Goal: Task Accomplishment & Management: Manage account settings

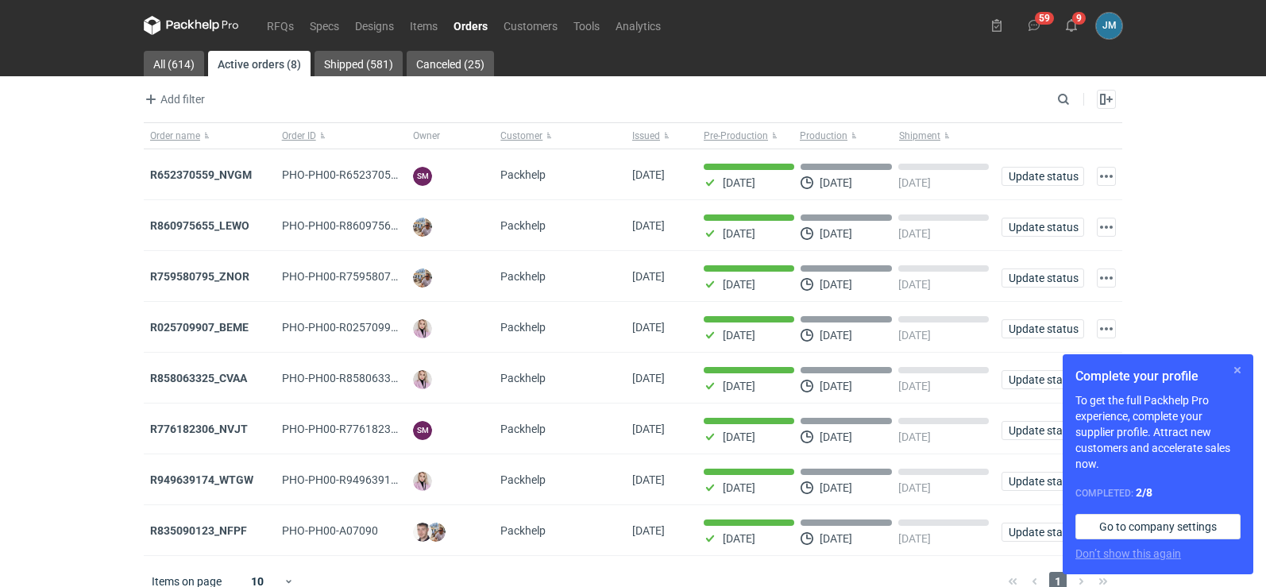
click at [1240, 372] on button "button" at bounding box center [1237, 370] width 19 height 19
click at [1240, 368] on button "button" at bounding box center [1237, 370] width 19 height 19
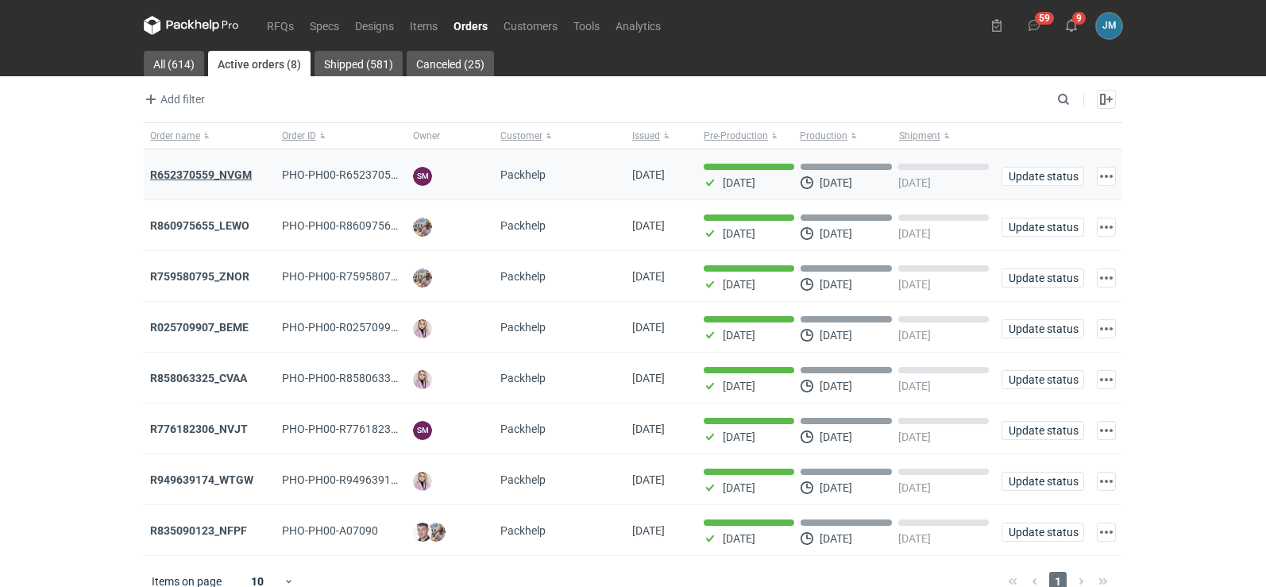
click at [219, 171] on strong "R652370559_NVGM" at bounding box center [201, 174] width 102 height 13
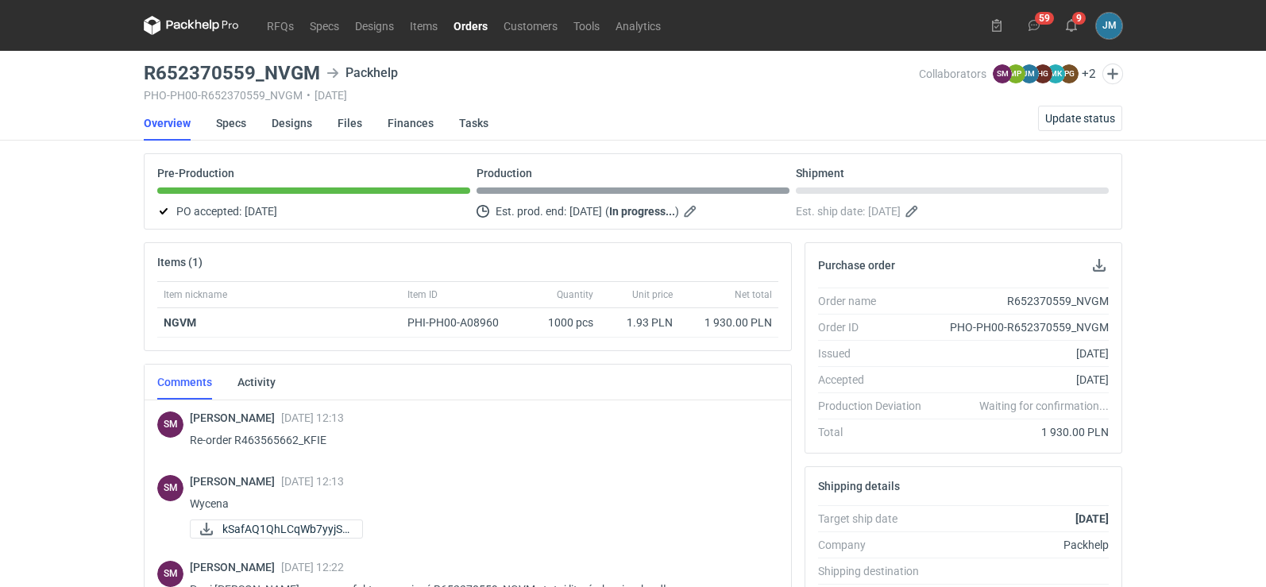
click at [218, 27] on icon at bounding box center [215, 26] width 10 height 12
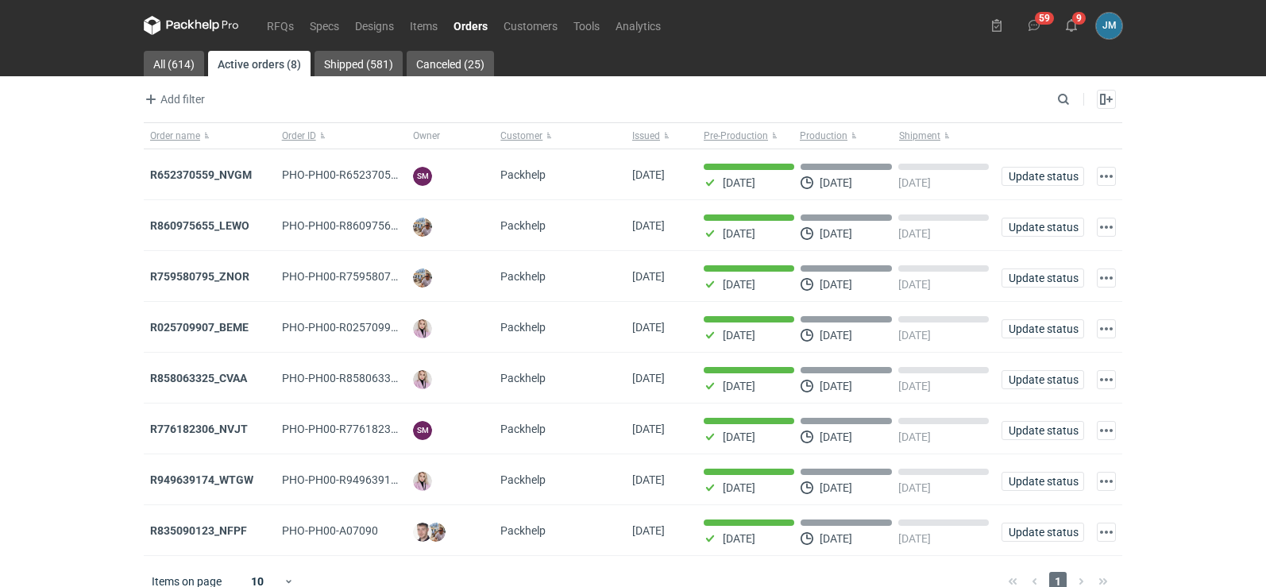
click at [187, 29] on icon at bounding box center [191, 25] width 95 height 19
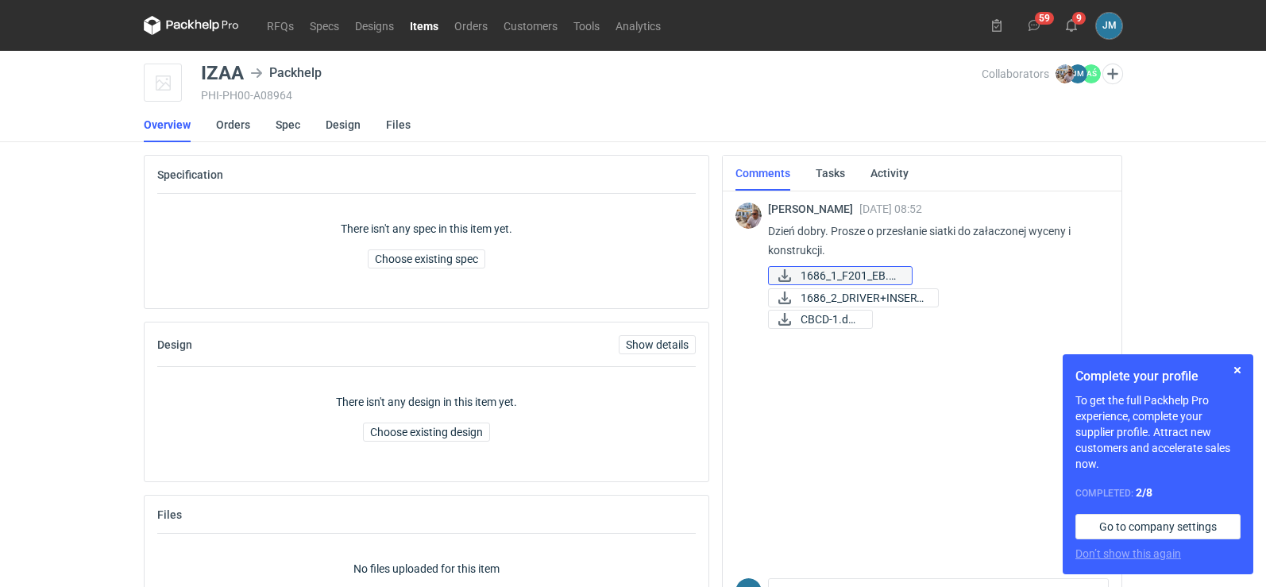
click at [876, 271] on span "1686_1_F201_EB.pdf" at bounding box center [850, 275] width 98 height 17
click at [820, 298] on span "1686_2_DRIVER+INSERT..." at bounding box center [863, 297] width 125 height 17
click at [820, 319] on span "CBCD-1.docx" at bounding box center [830, 319] width 59 height 17
click at [283, 121] on link "Spec" at bounding box center [288, 124] width 25 height 35
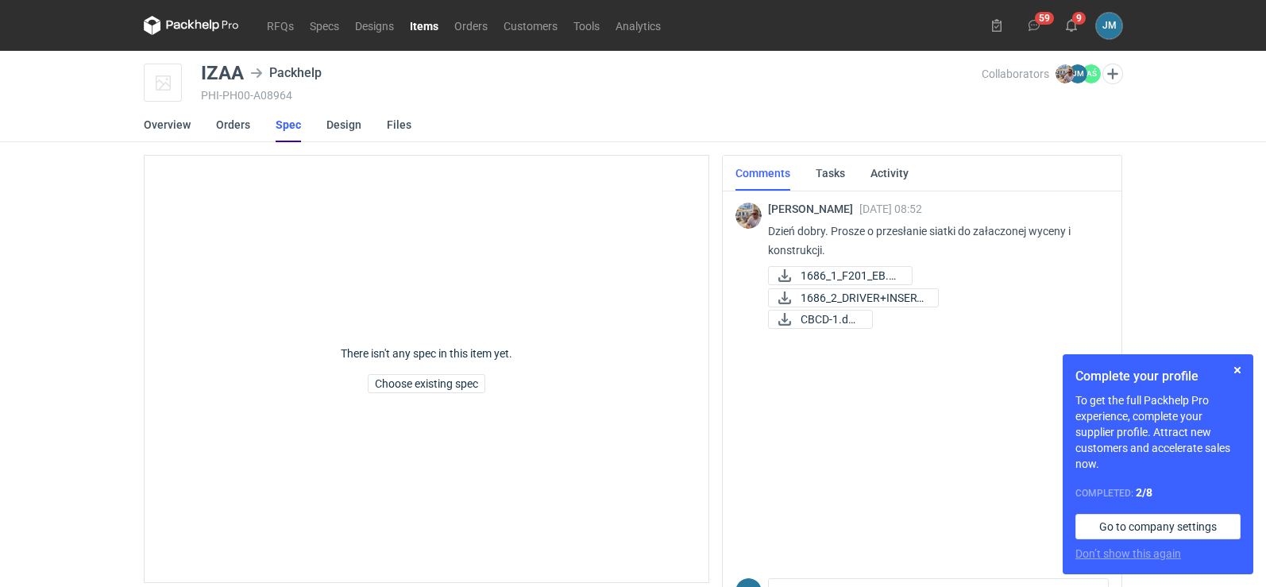
click at [284, 133] on link "Spec" at bounding box center [288, 124] width 25 height 35
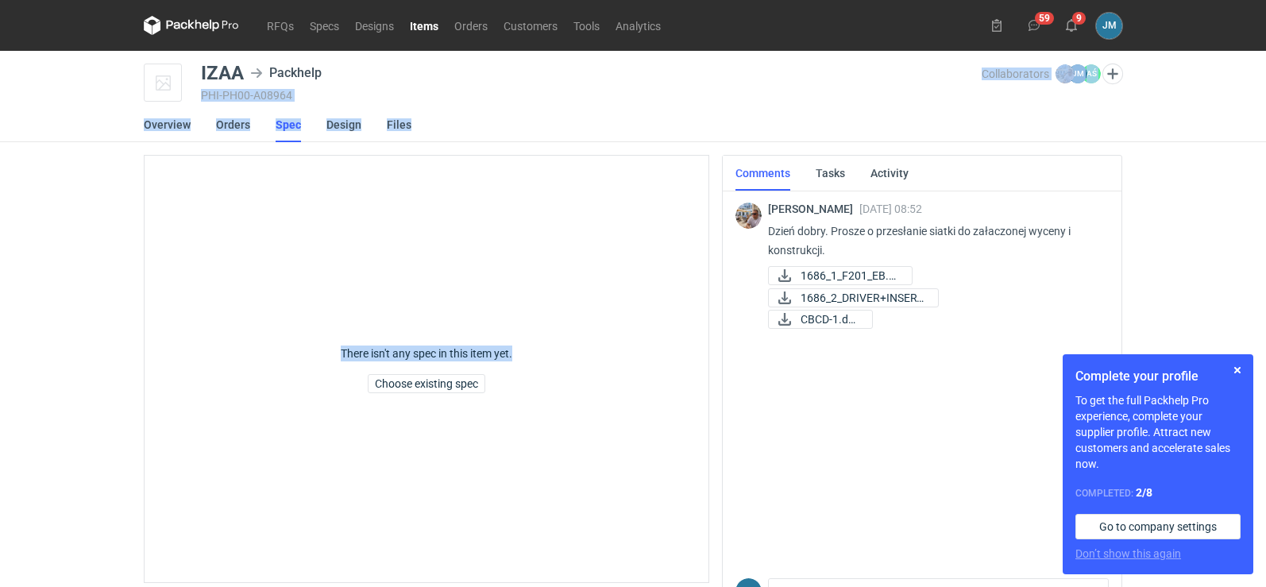
drag, startPoint x: 496, startPoint y: 79, endPoint x: 711, endPoint y: 466, distance: 442.2
click at [627, 416] on main "IZAA Packhelp PHI-PH00-A08964 Collaborators Michał Palasek JM Joanna Myślak AŚ …" at bounding box center [632, 363] width 991 height 625
click at [851, 270] on span "1686_1_F201_EB.pdf" at bounding box center [850, 275] width 98 height 17
click at [804, 292] on span "1686_2_DRIVER+INSERT..." at bounding box center [863, 297] width 125 height 17
click at [800, 318] on link "CBCD-1.docx" at bounding box center [820, 319] width 105 height 19
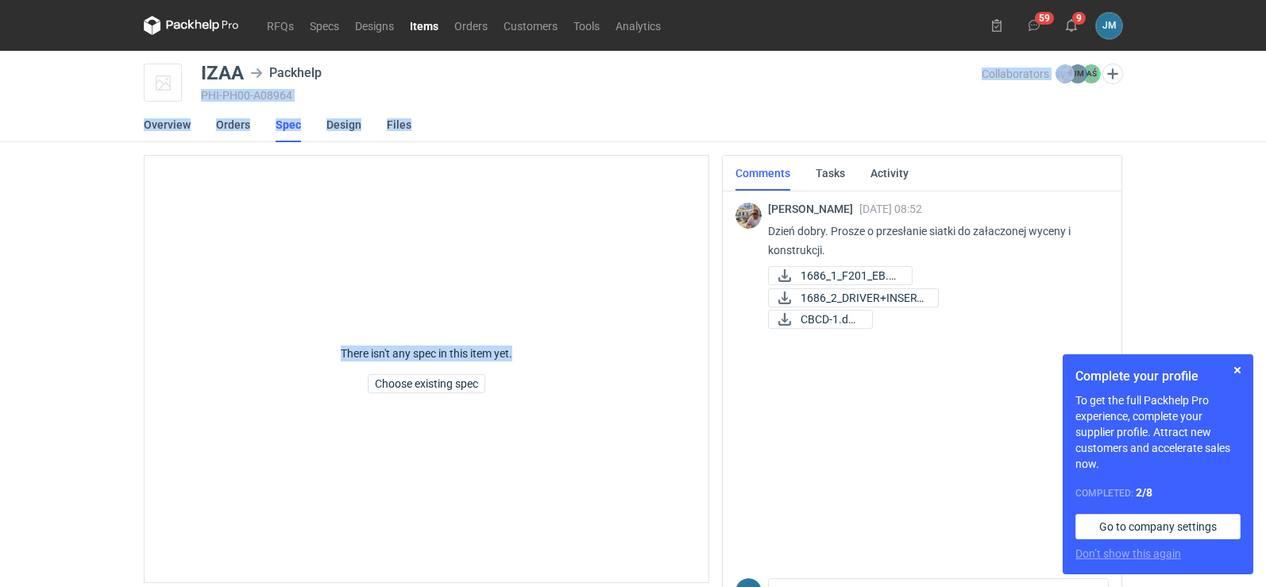
click at [113, 255] on div "RFQs Specs Designs Items Orders Customers Tools Analytics 59 9 JM Joanna Myślak…" at bounding box center [633, 293] width 1266 height 587
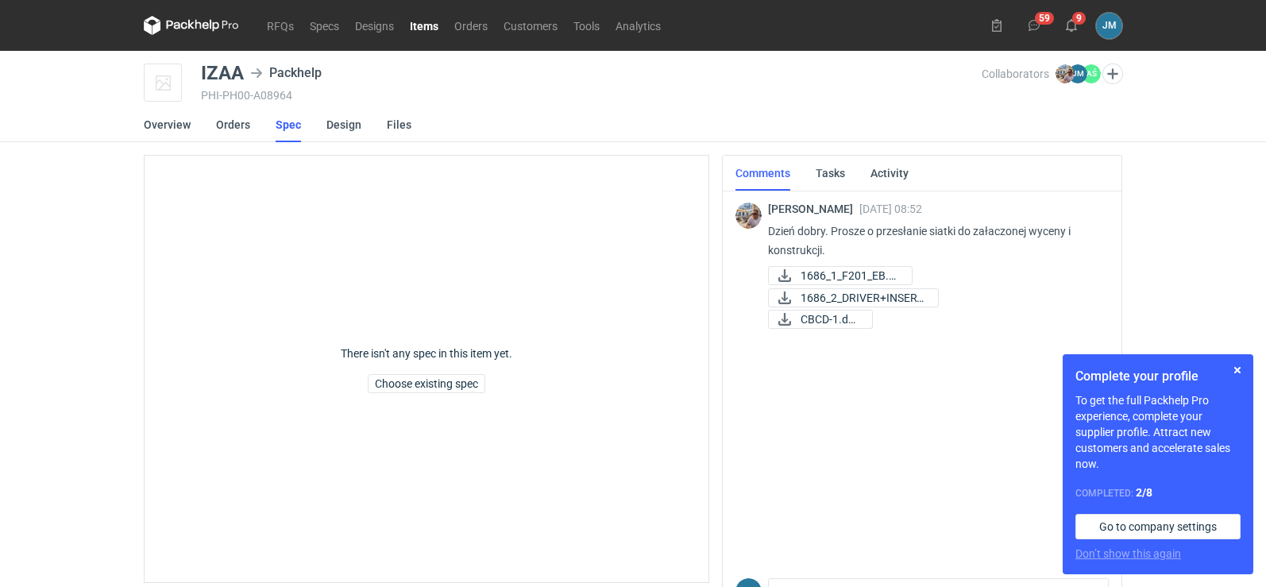
click at [174, 5] on nav "RFQs Specs Designs Items Orders Customers Tools Analytics" at bounding box center [406, 25] width 525 height 51
click at [174, 14] on nav "RFQs Specs Designs Items Orders Customers Tools Analytics" at bounding box center [406, 25] width 525 height 51
click at [176, 27] on icon at bounding box center [191, 25] width 95 height 19
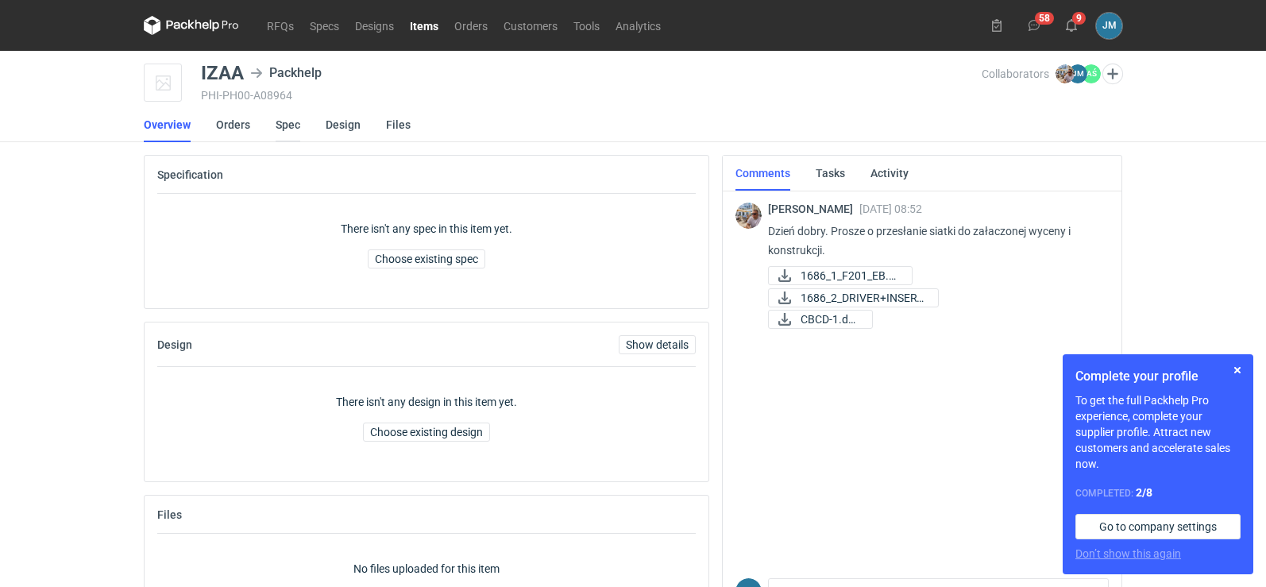
click at [285, 129] on link "Spec" at bounding box center [288, 124] width 25 height 35
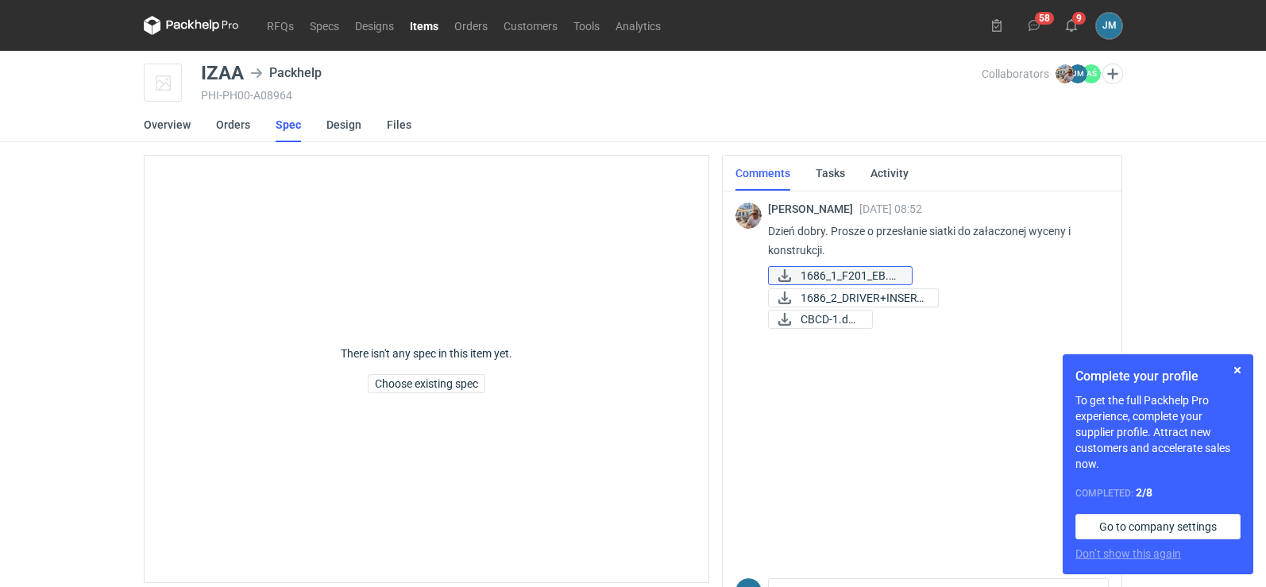
click at [843, 268] on span "1686_1_F201_EB.pdf" at bounding box center [850, 275] width 98 height 17
click at [847, 302] on span "1686_2_DRIVER+INSERT..." at bounding box center [863, 297] width 125 height 17
click at [792, 314] on icon at bounding box center [784, 319] width 19 height 13
drag, startPoint x: 394, startPoint y: 83, endPoint x: 206, endPoint y: 68, distance: 188.0
click at [202, 68] on div "IZAA Packhelp PHI-PH00-A08964" at bounding box center [591, 84] width 781 height 40
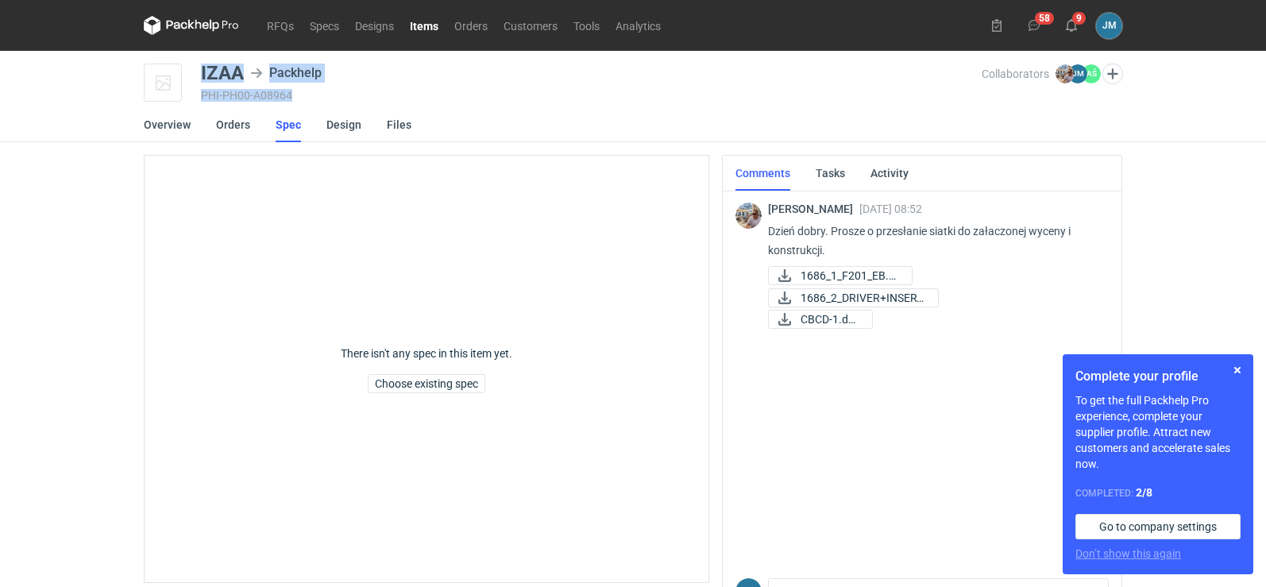
click at [203, 95] on div "PHI-PH00-A08964" at bounding box center [591, 95] width 781 height 13
drag, startPoint x: 322, startPoint y: 73, endPoint x: 171, endPoint y: 60, distance: 152.2
click at [169, 62] on main "IZAA Packhelp PHI-PH00-A08964 Collaborators Michał Palasek JM Joanna Myślak AŚ …" at bounding box center [632, 363] width 991 height 625
copy div "IZAA"
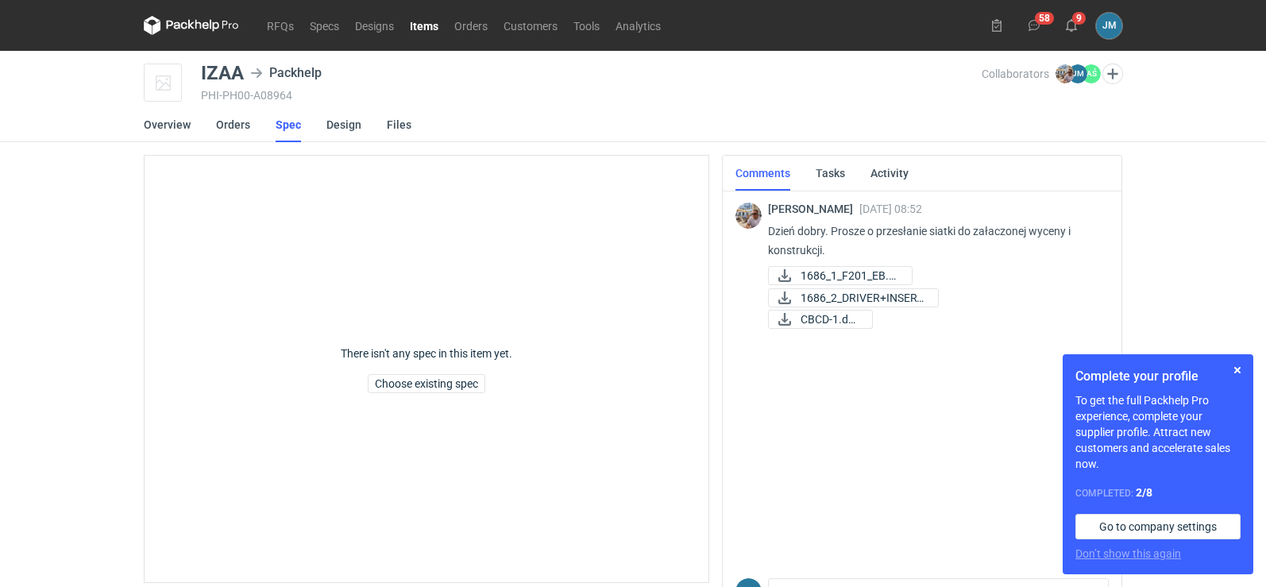
click at [496, 323] on div "There isn't any spec in this item yet. Choose existing spec" at bounding box center [427, 369] width 172 height 102
drag, startPoint x: 197, startPoint y: 76, endPoint x: 238, endPoint y: 71, distance: 41.6
click at [238, 71] on div "IZAA Packhelp PHI-PH00-A08964 Collaborators Michał Palasek JM Joanna Myślak AŚ …" at bounding box center [633, 84] width 978 height 40
copy div "IZAA"
click at [179, 19] on icon at bounding box center [191, 25] width 95 height 19
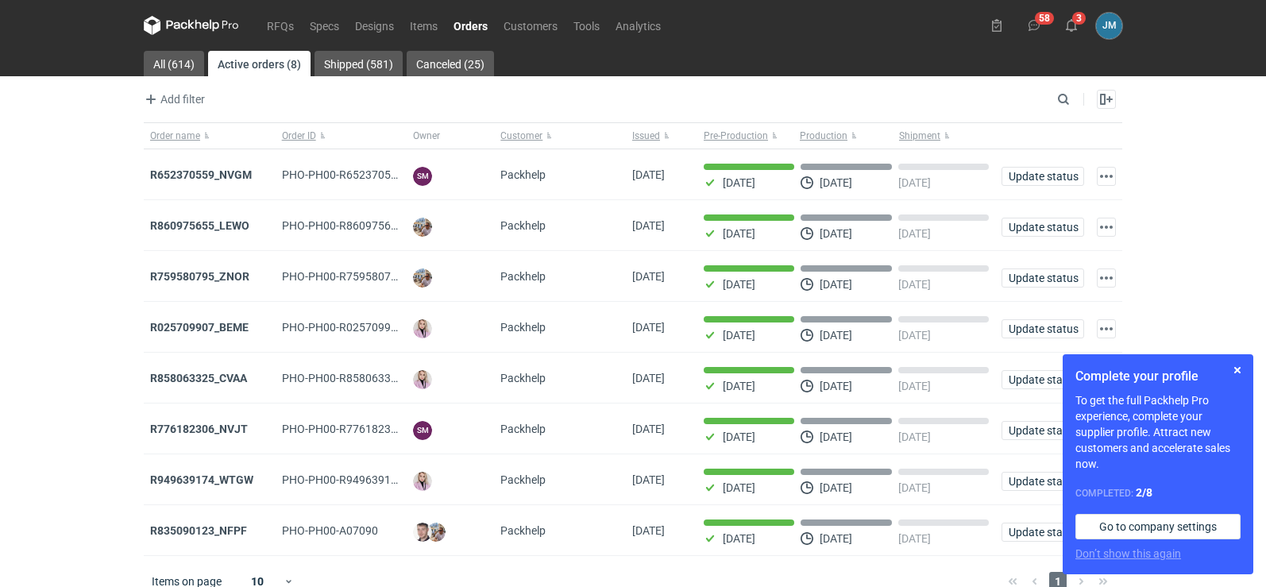
click at [179, 24] on icon at bounding box center [177, 25] width 21 height 9
click at [214, 24] on icon at bounding box center [215, 26] width 10 height 12
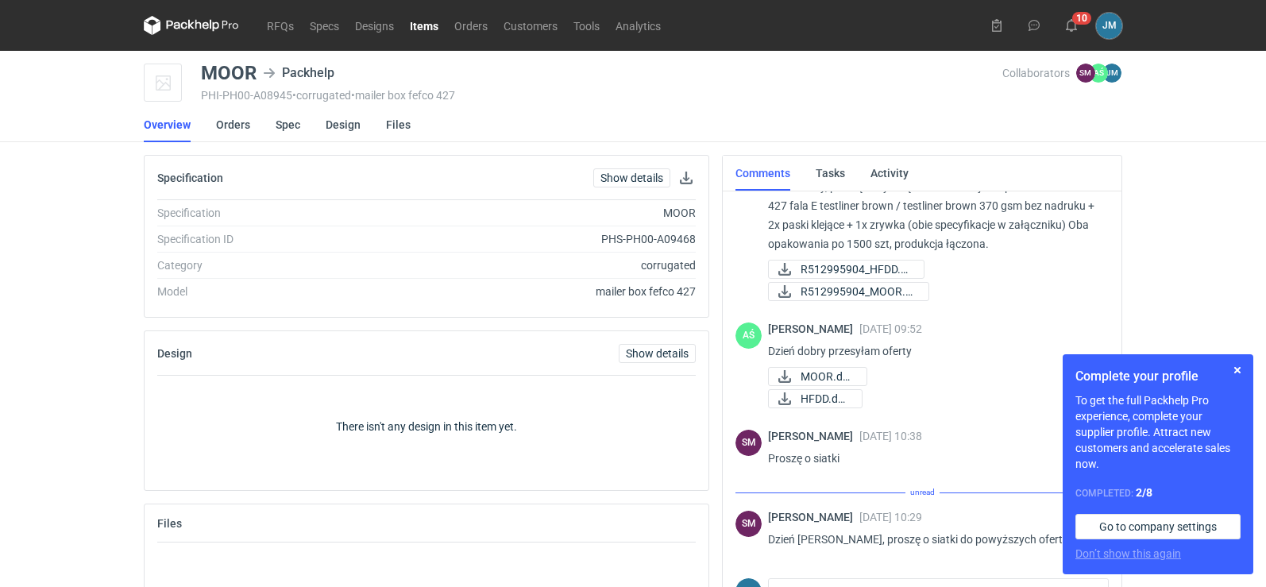
scroll to position [27, 0]
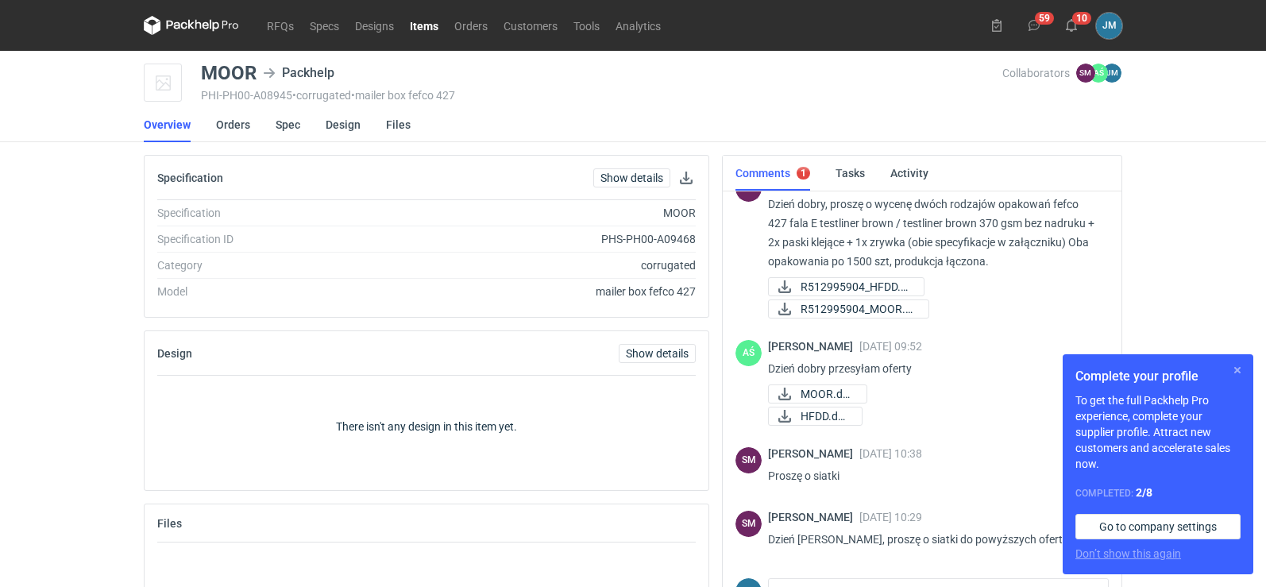
click at [1235, 373] on button "button" at bounding box center [1237, 370] width 19 height 19
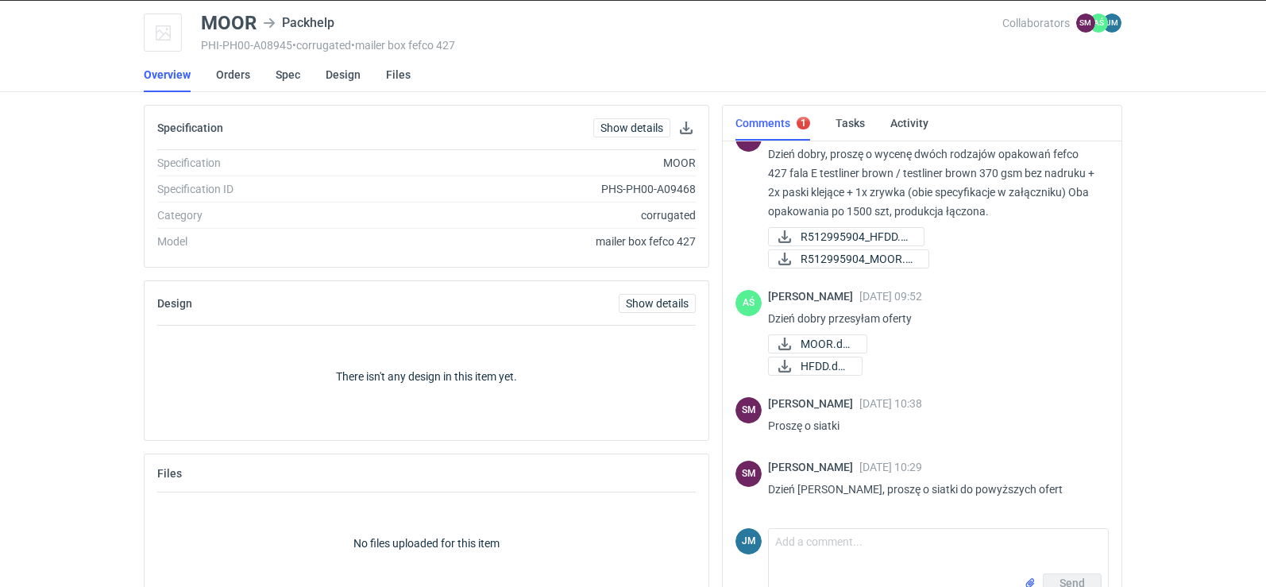
scroll to position [90, 0]
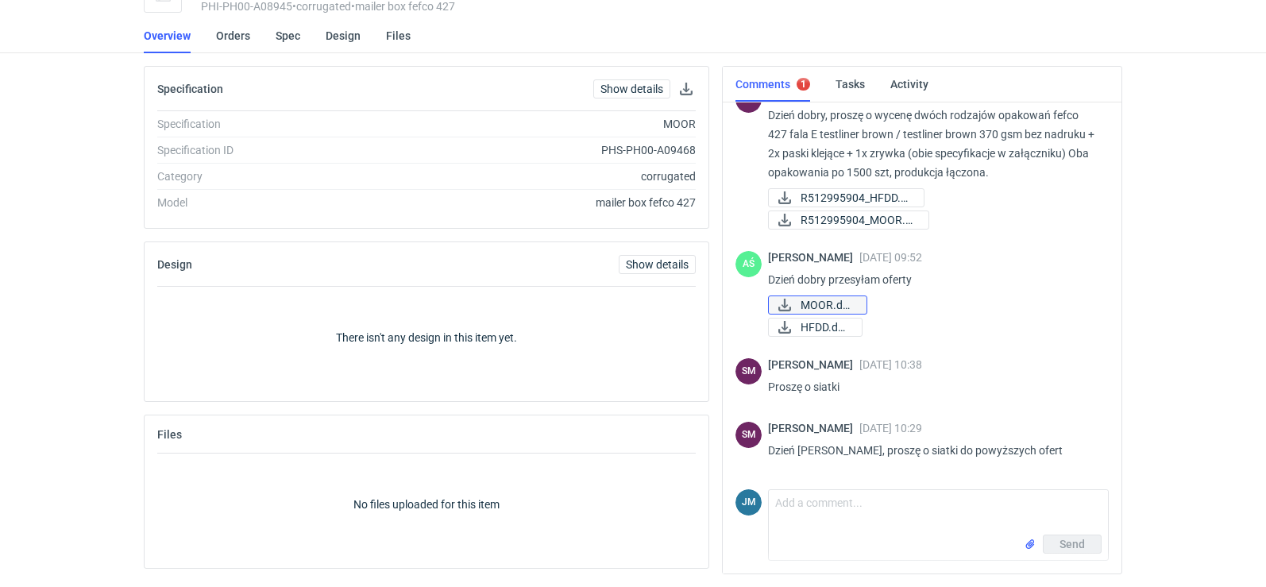
click at [824, 309] on span "MOOR.docx" at bounding box center [827, 304] width 53 height 17
click at [806, 324] on span "HFDD.docx" at bounding box center [825, 326] width 48 height 17
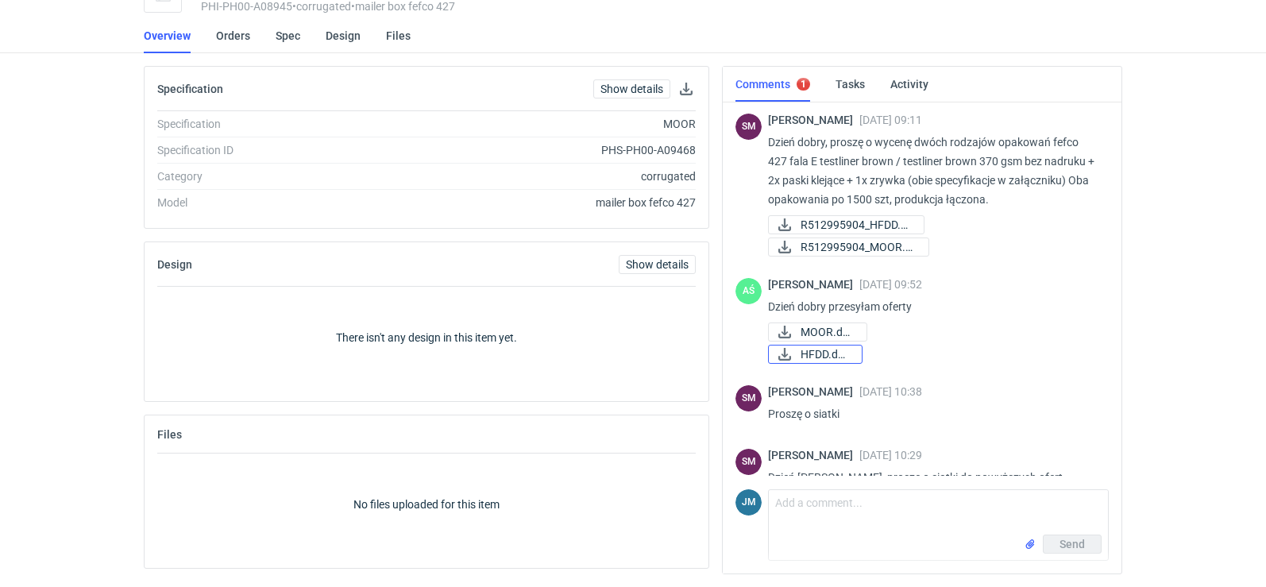
scroll to position [0, 0]
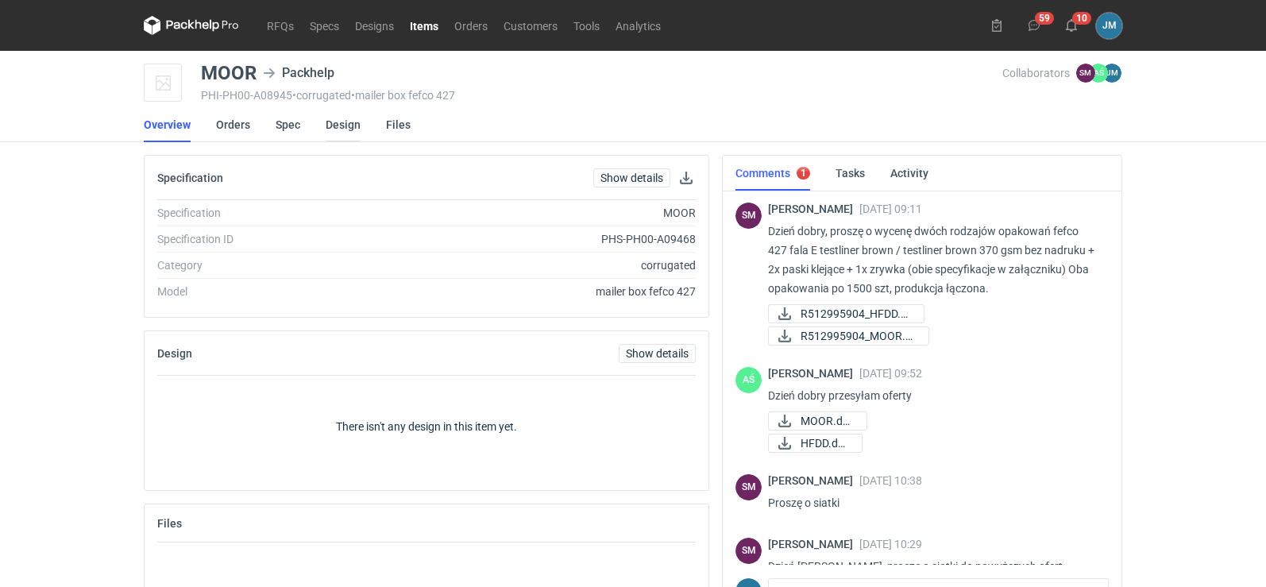
click at [330, 132] on link "Design" at bounding box center [343, 124] width 35 height 35
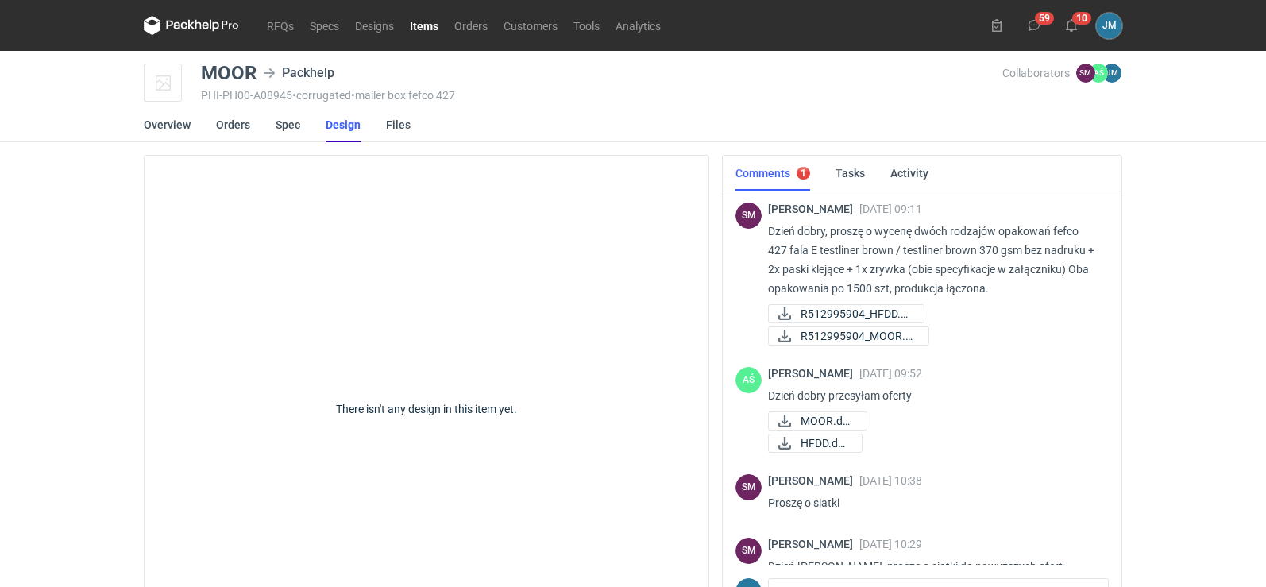
scroll to position [27, 0]
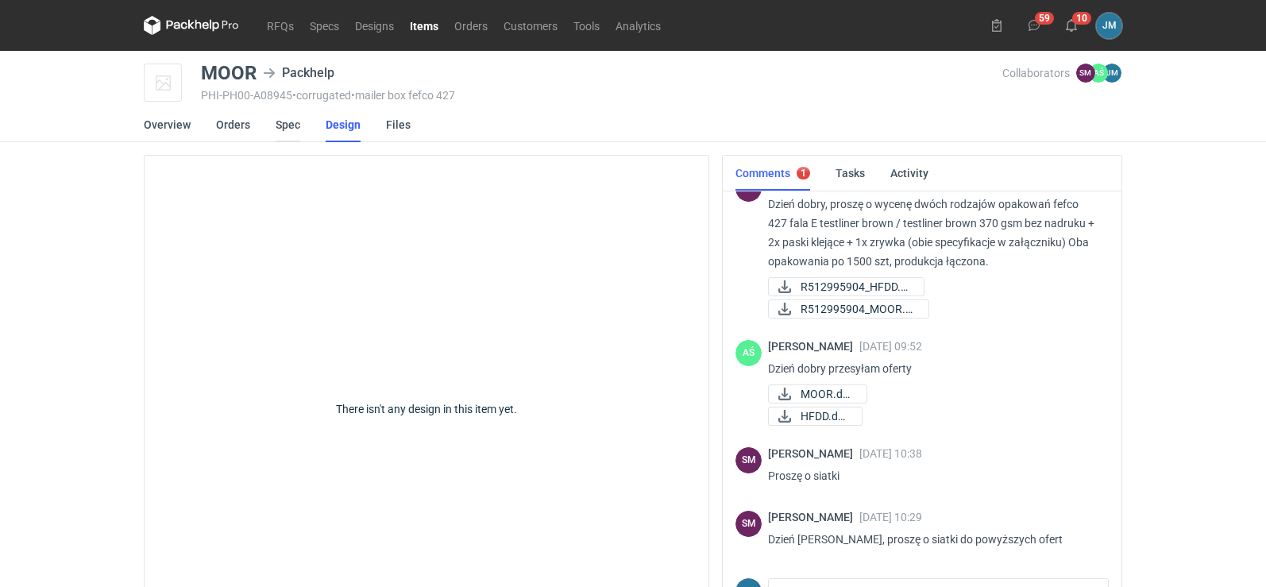
click at [277, 129] on link "Spec" at bounding box center [288, 124] width 25 height 35
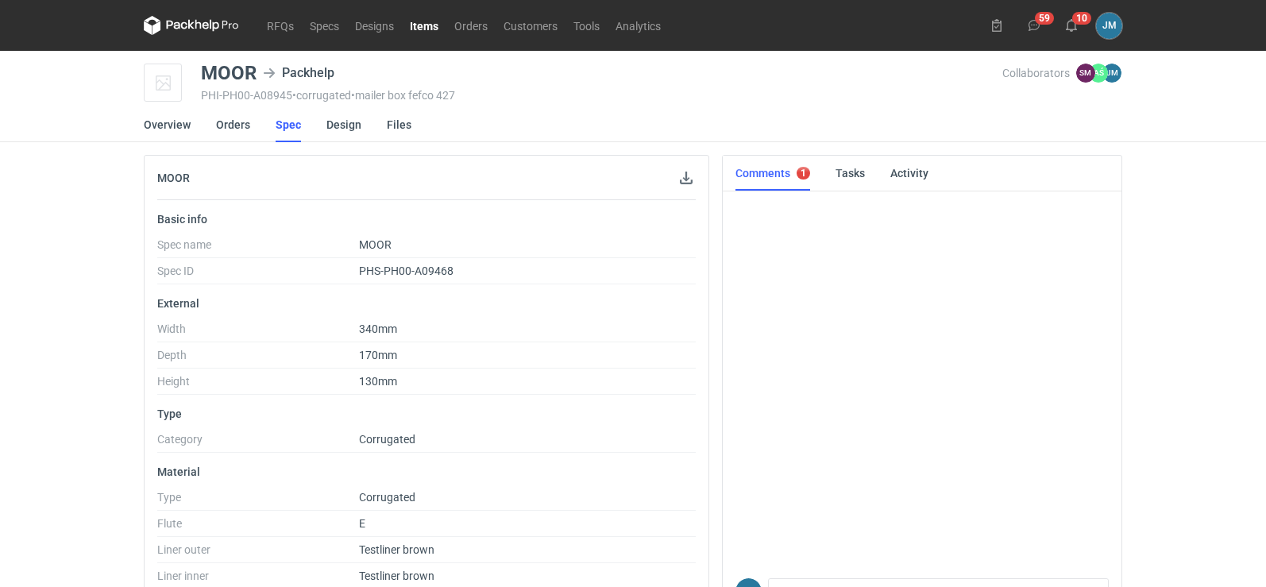
scroll to position [27, 0]
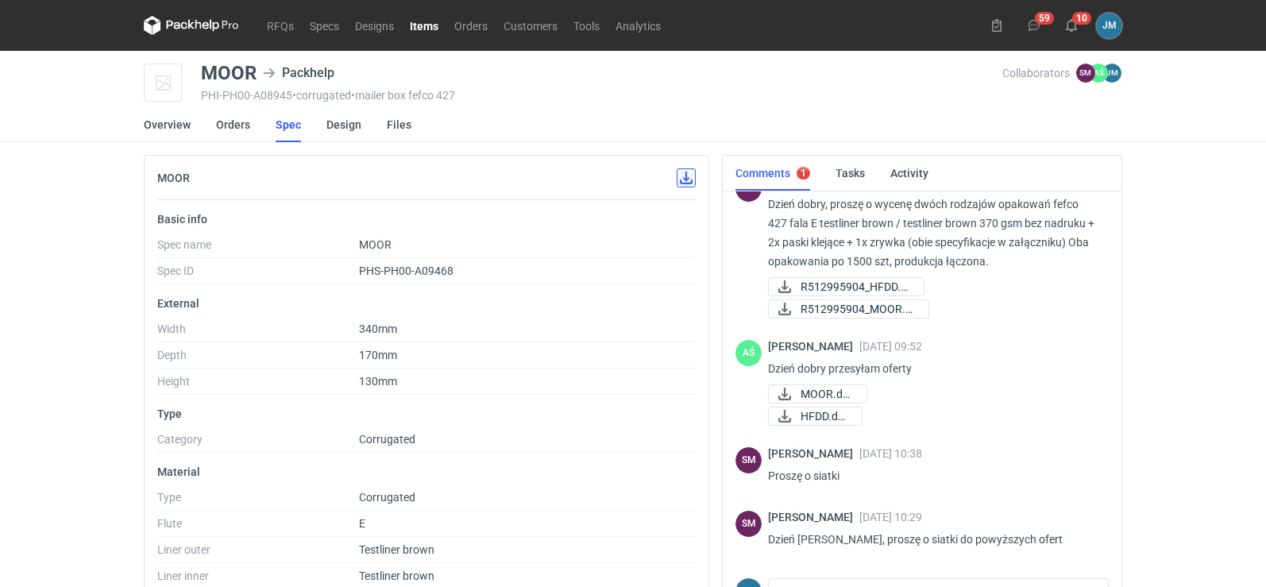
click at [689, 183] on button "button" at bounding box center [686, 177] width 19 height 19
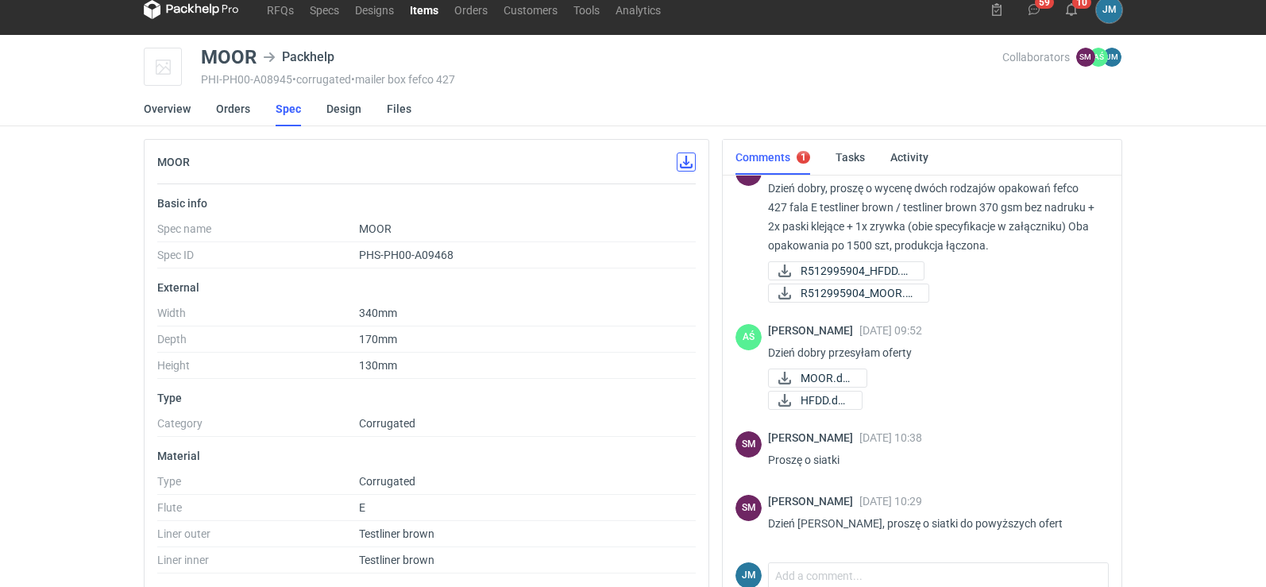
scroll to position [0, 0]
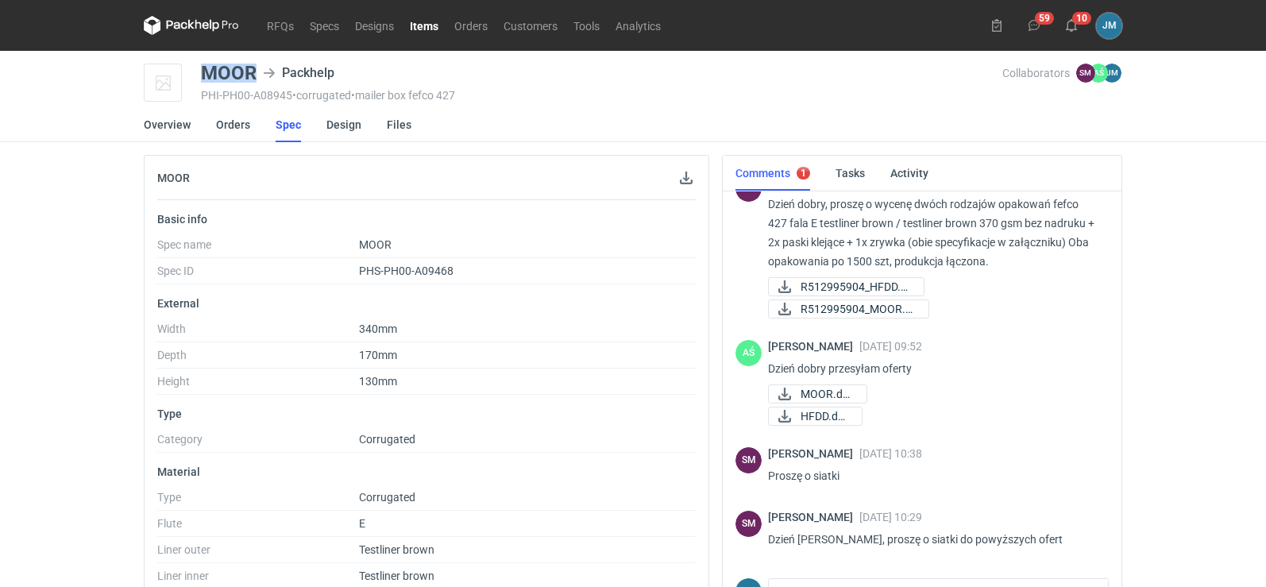
drag, startPoint x: 266, startPoint y: 80, endPoint x: 206, endPoint y: 76, distance: 59.7
click at [206, 76] on div "MOOR Packhelp" at bounding box center [271, 73] width 141 height 19
copy div "MOOR"
click at [890, 284] on span "R512995904_HFDD.pdf" at bounding box center [856, 286] width 110 height 17
click at [837, 291] on span "R512995904_HFDD.pdf" at bounding box center [856, 286] width 110 height 17
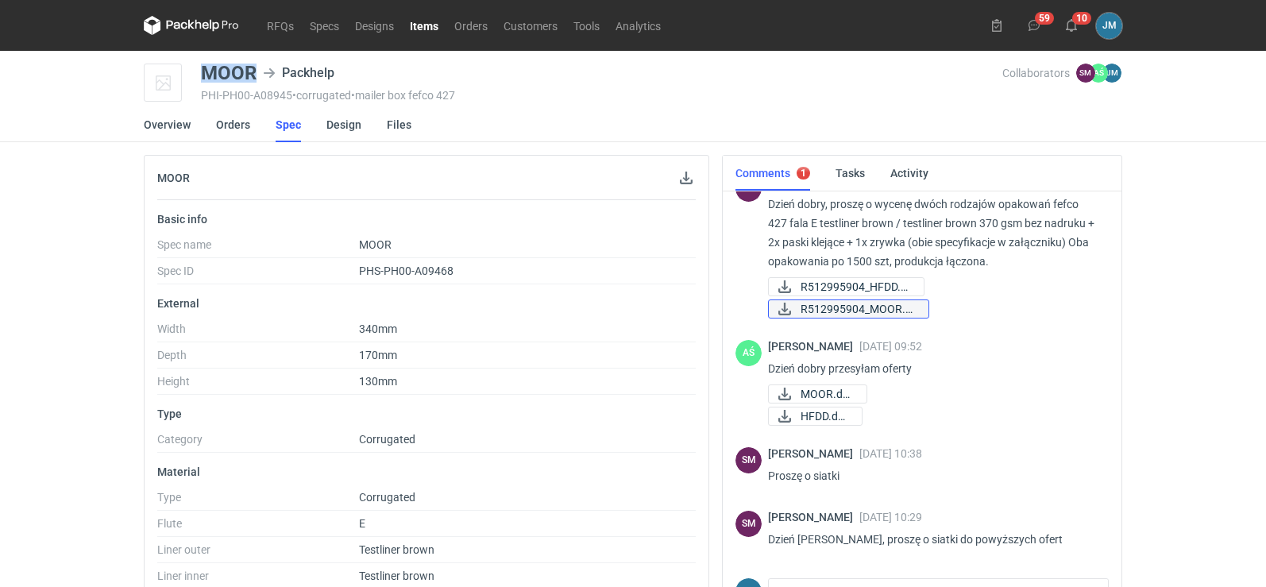
click at [831, 312] on span "R512995904_MOOR.pdf" at bounding box center [858, 308] width 115 height 17
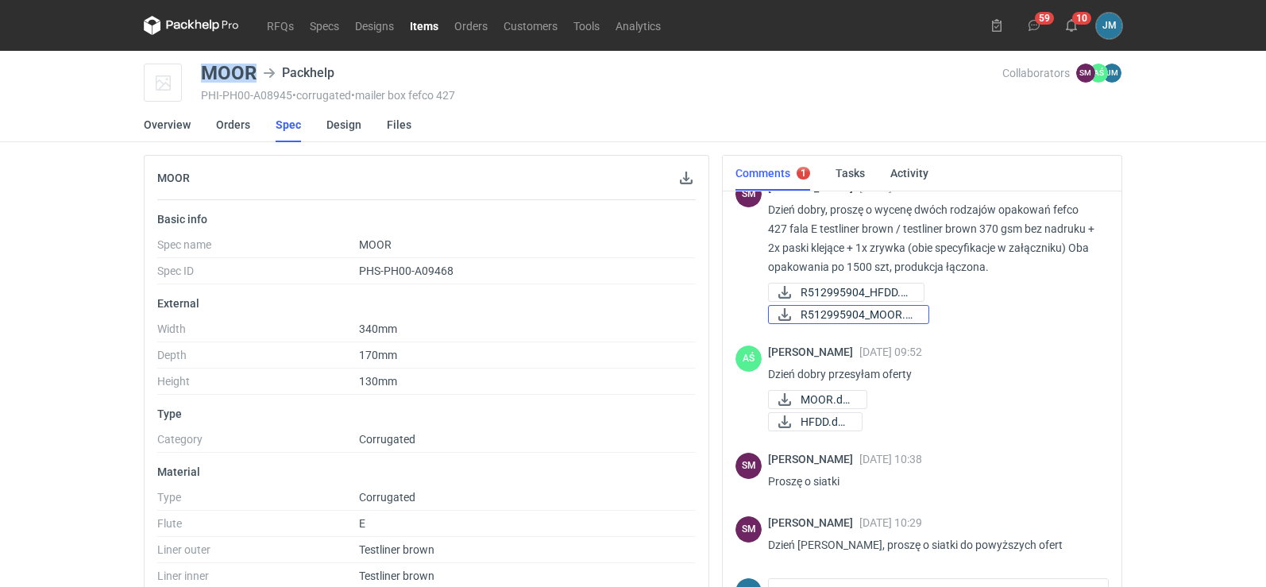
scroll to position [27, 0]
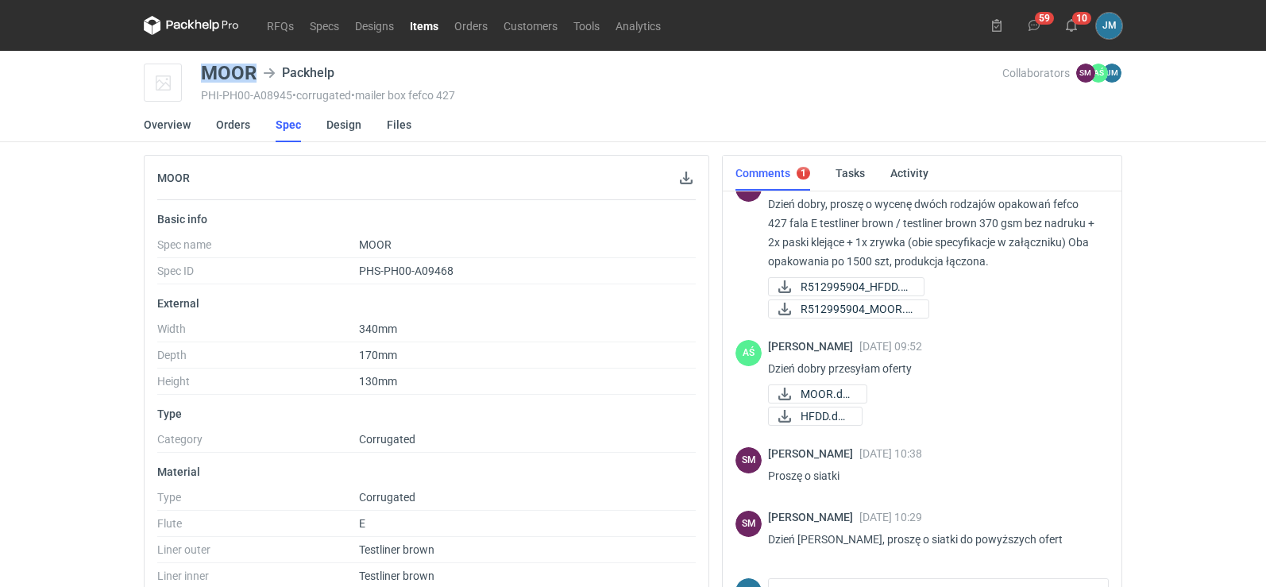
click at [195, 27] on icon at bounding box center [198, 25] width 6 height 10
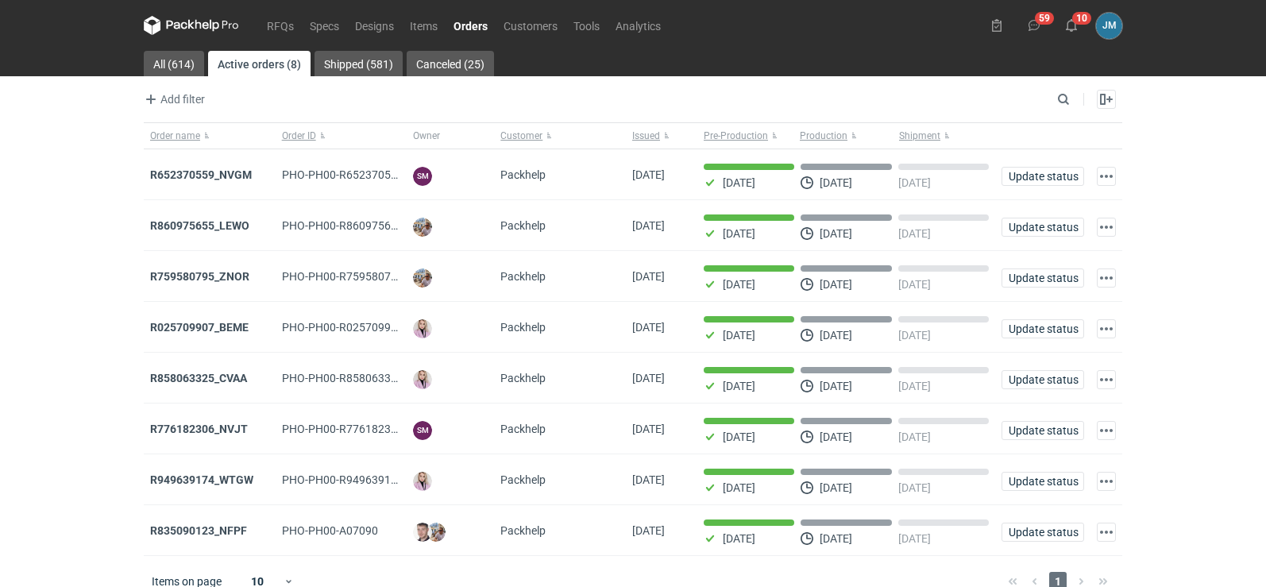
click at [202, 11] on nav "RFQs Specs Designs Items Orders Customers Tools Analytics" at bounding box center [406, 25] width 525 height 51
click at [202, 24] on icon at bounding box center [191, 25] width 95 height 19
click at [179, 21] on icon at bounding box center [191, 25] width 95 height 19
click at [187, 28] on icon at bounding box center [177, 25] width 21 height 9
